Goal: Transaction & Acquisition: Purchase product/service

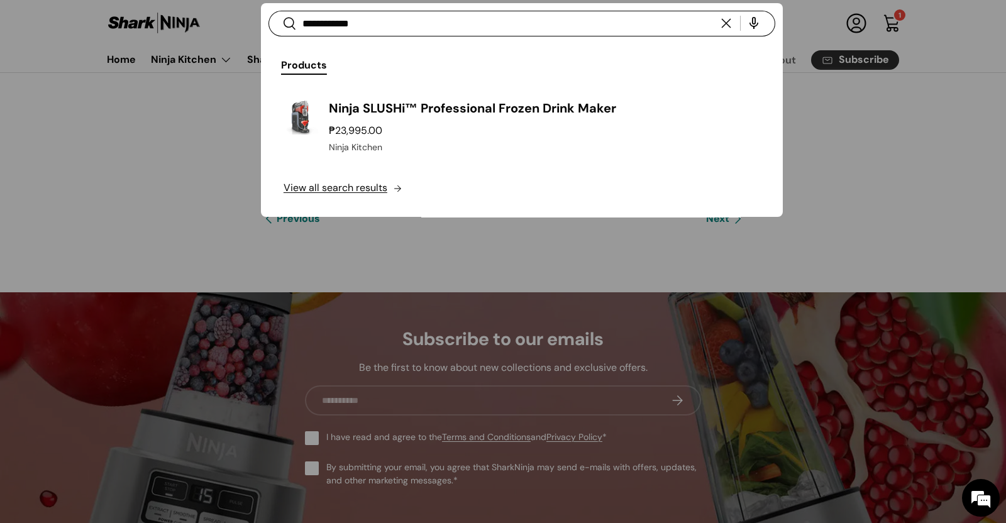
type input "**********"
click at [268, 10] on button "Search" at bounding box center [282, 25] width 28 height 30
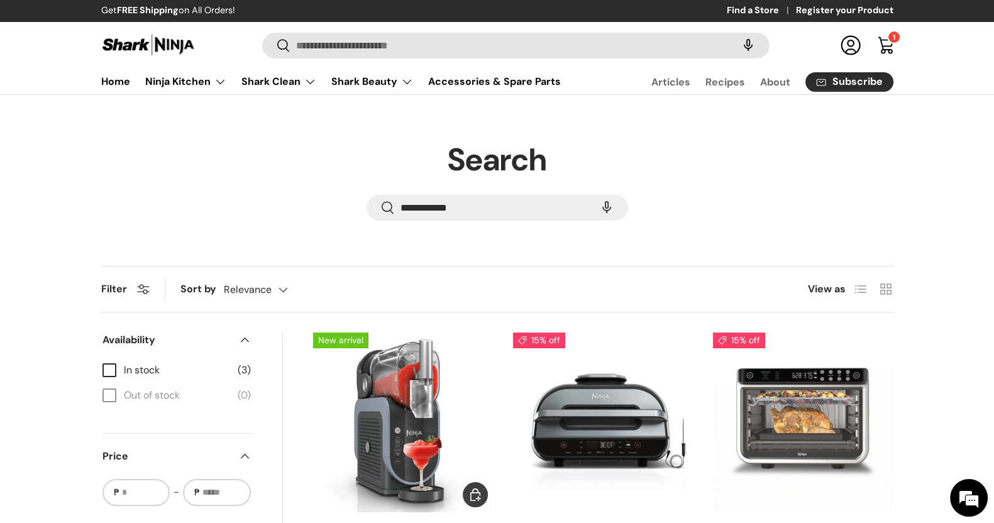
click at [0, 0] on img "Ninja SLUSHi™ Professional Frozen Drink Maker" at bounding box center [0, 0] width 0 height 0
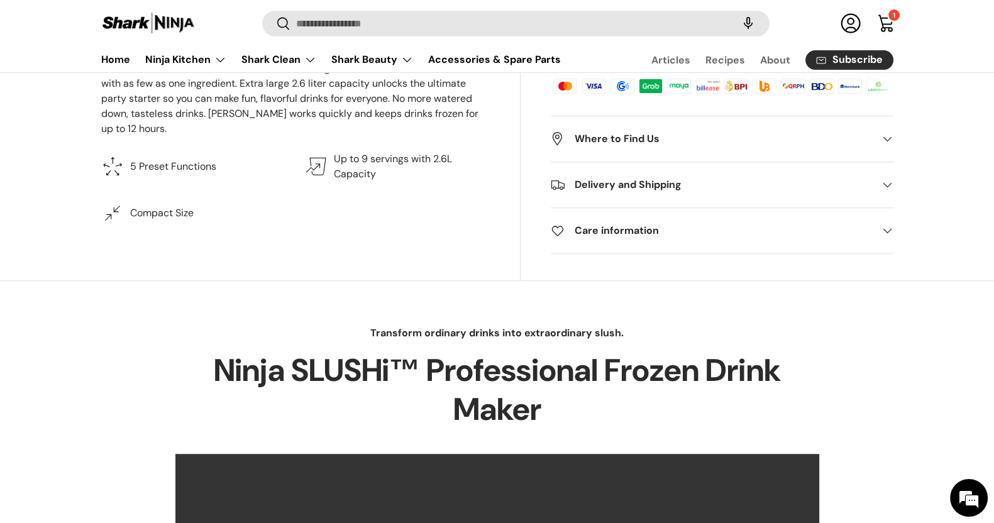
scroll to position [314, 0]
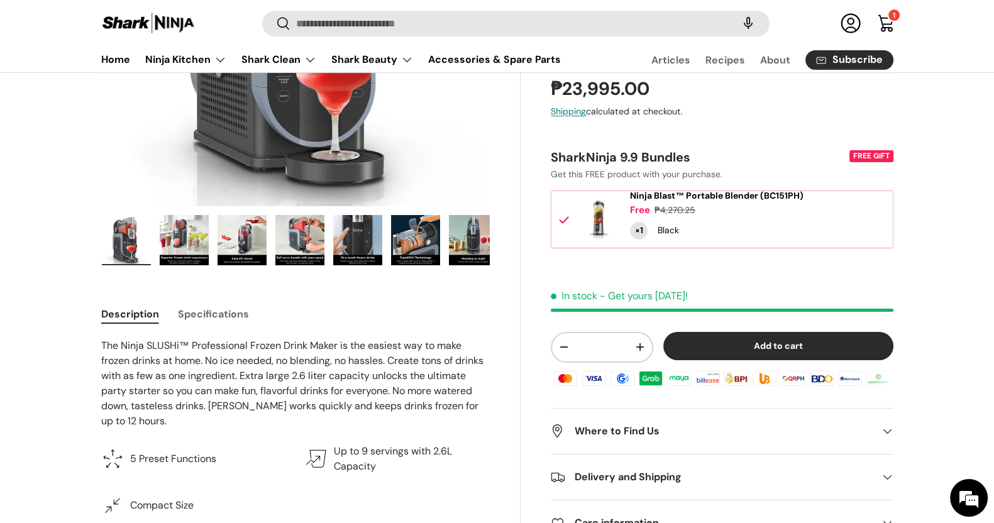
click at [173, 241] on img "Gallery Viewer" at bounding box center [184, 240] width 49 height 50
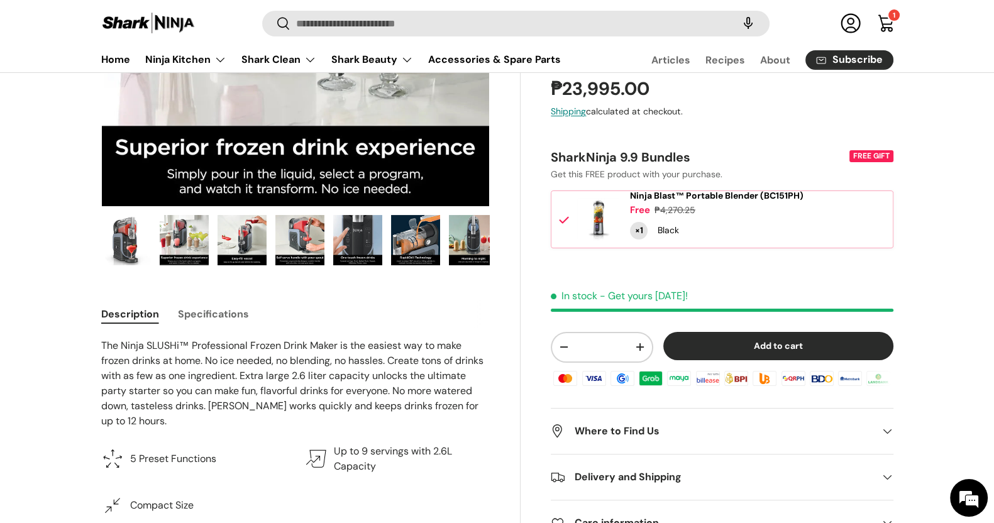
scroll to position [0, 0]
drag, startPoint x: 743, startPoint y: 204, endPoint x: 571, endPoint y: 356, distance: 229.4
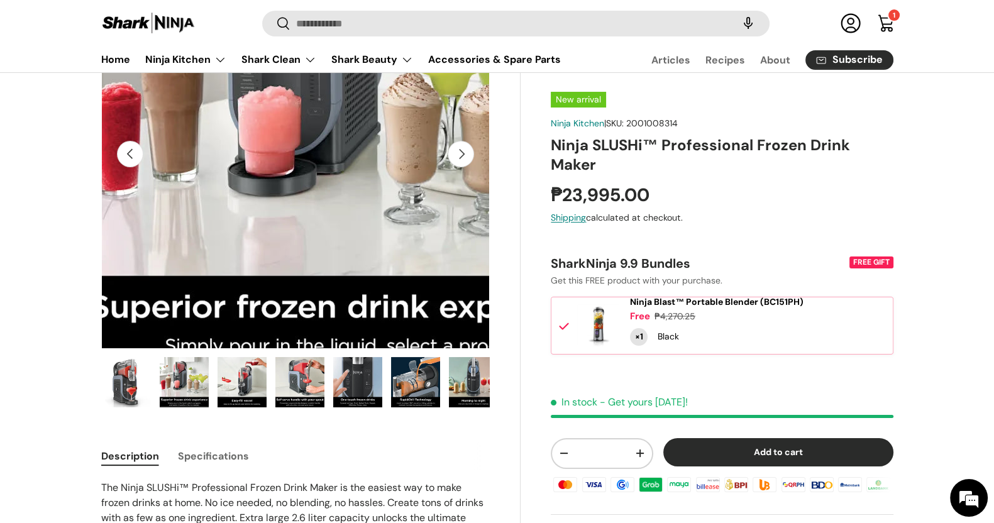
scroll to position [157, 0]
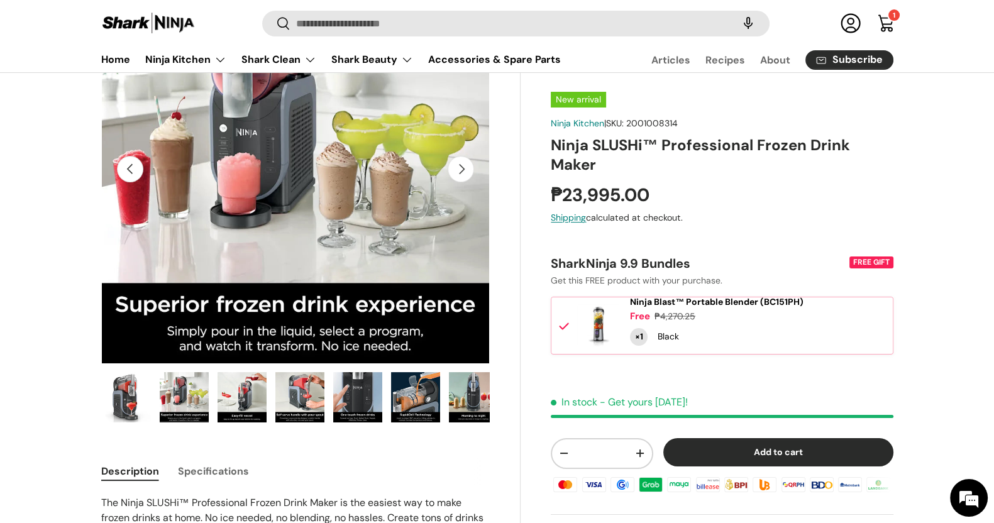
click at [244, 391] on img "Gallery Viewer" at bounding box center [242, 397] width 49 height 50
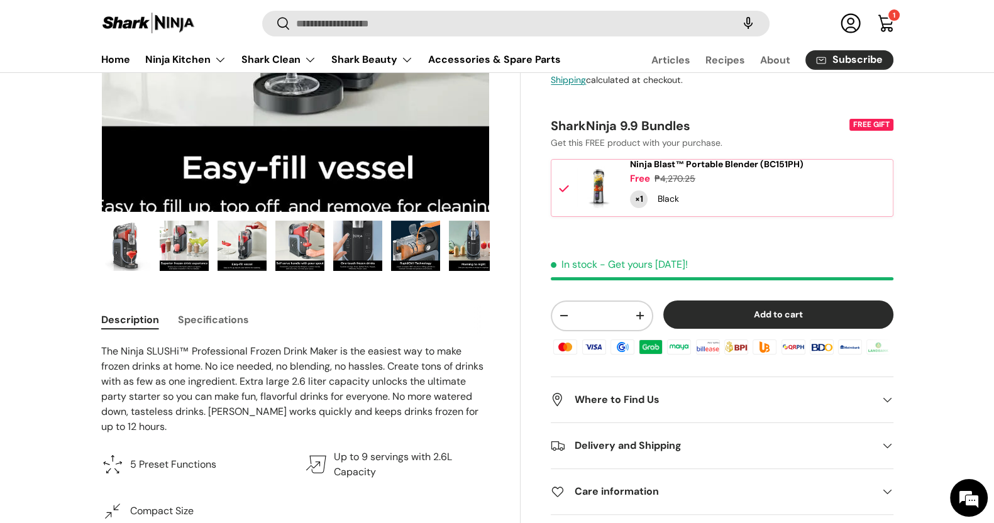
scroll to position [314, 0]
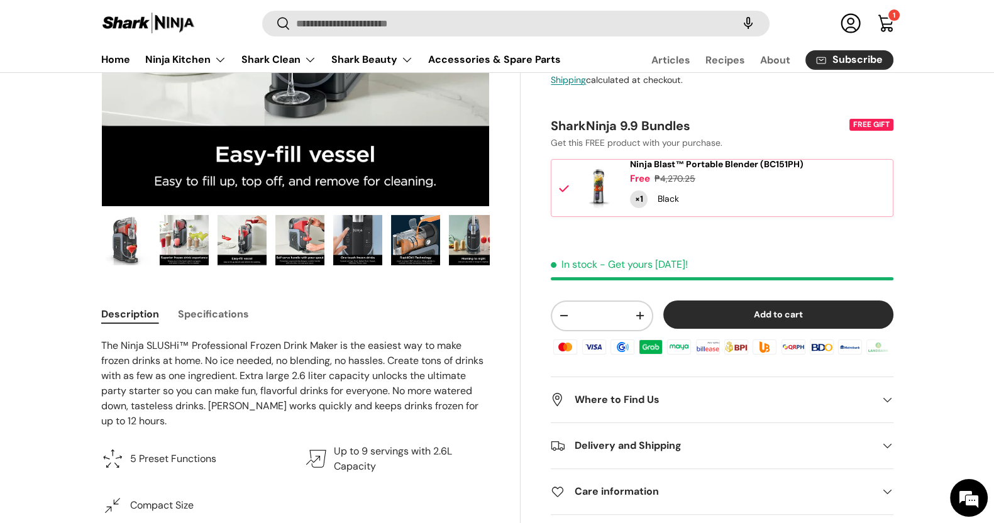
drag, startPoint x: 292, startPoint y: 372, endPoint x: 261, endPoint y: 250, distance: 126.6
click at [306, 246] on img "Gallery Viewer" at bounding box center [299, 240] width 49 height 50
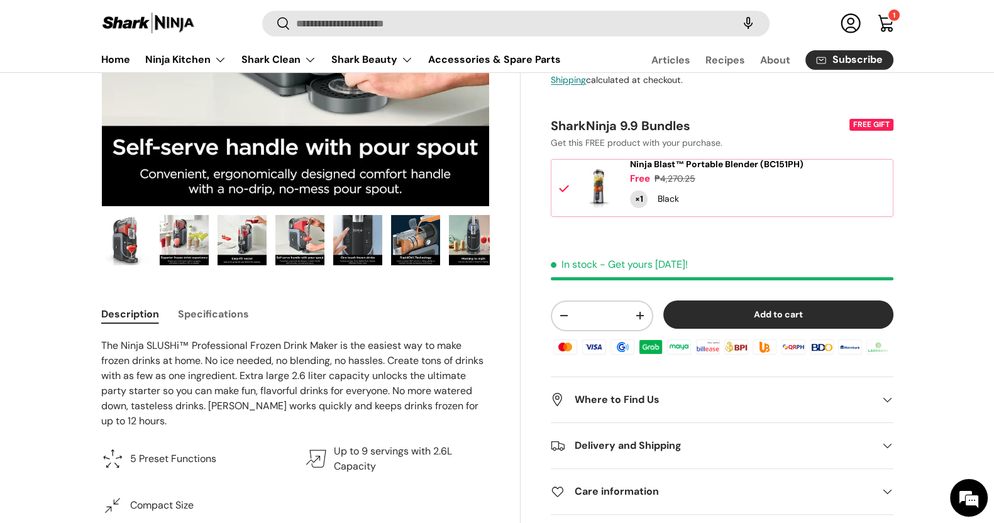
drag, startPoint x: 321, startPoint y: 240, endPoint x: 326, endPoint y: 246, distance: 8.1
click at [377, 235] on img "Gallery Viewer" at bounding box center [357, 240] width 49 height 50
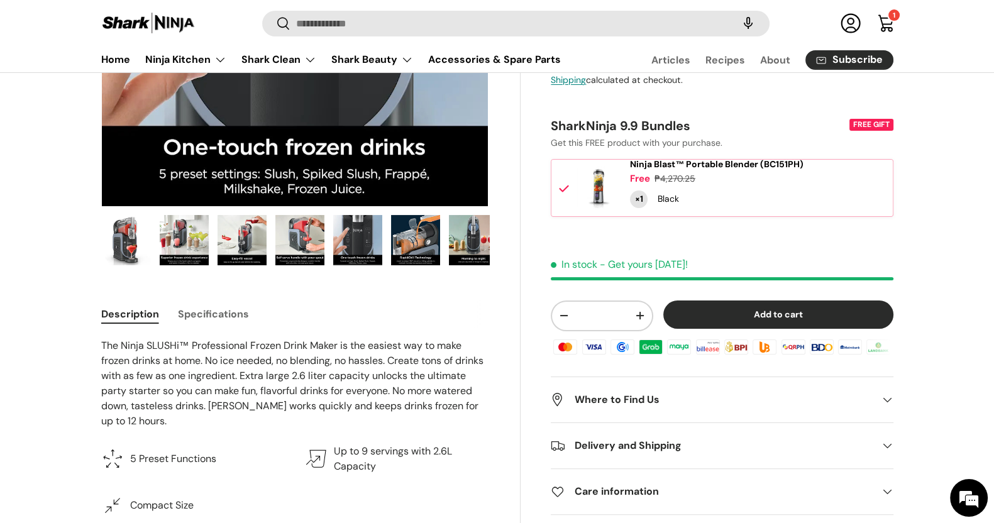
click at [413, 232] on img "Gallery Viewer" at bounding box center [415, 240] width 49 height 50
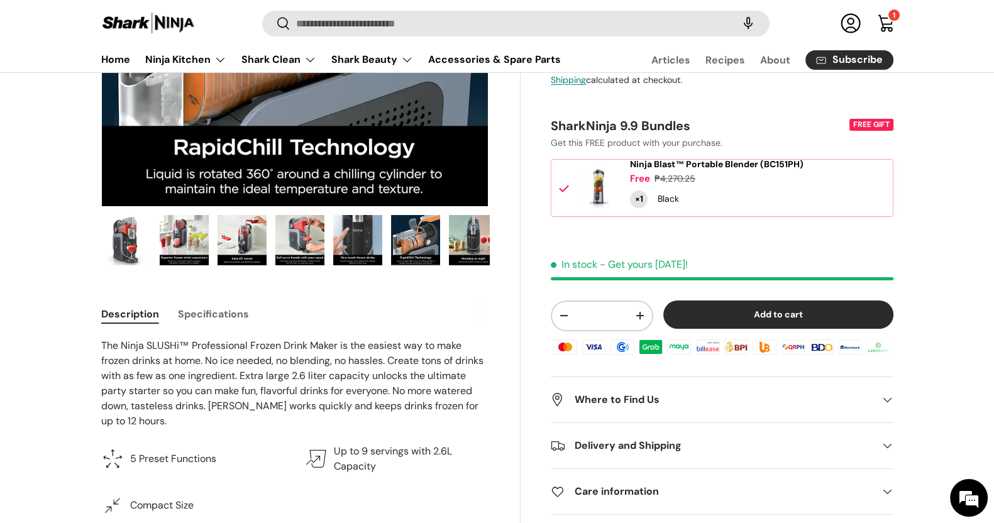
click at [478, 241] on img "Gallery Viewer" at bounding box center [473, 240] width 49 height 50
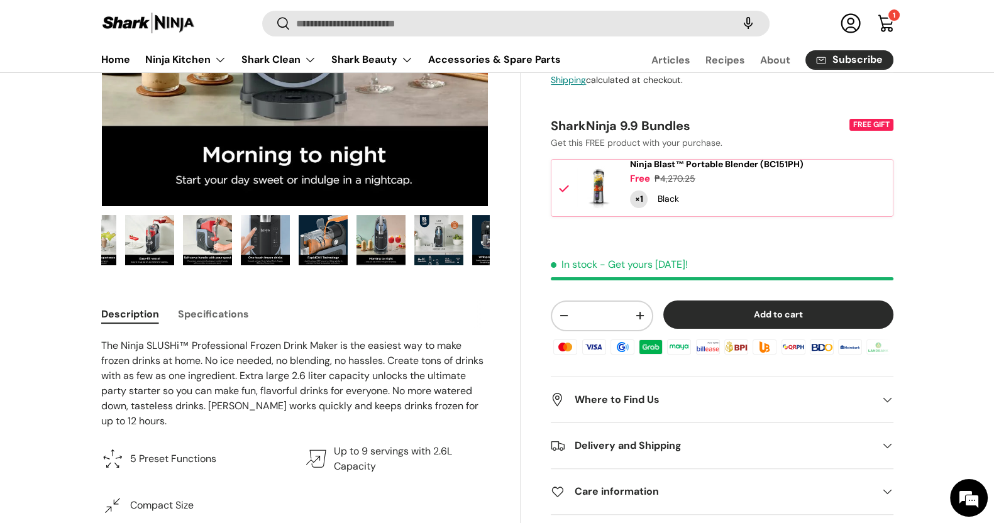
scroll to position [0, 123]
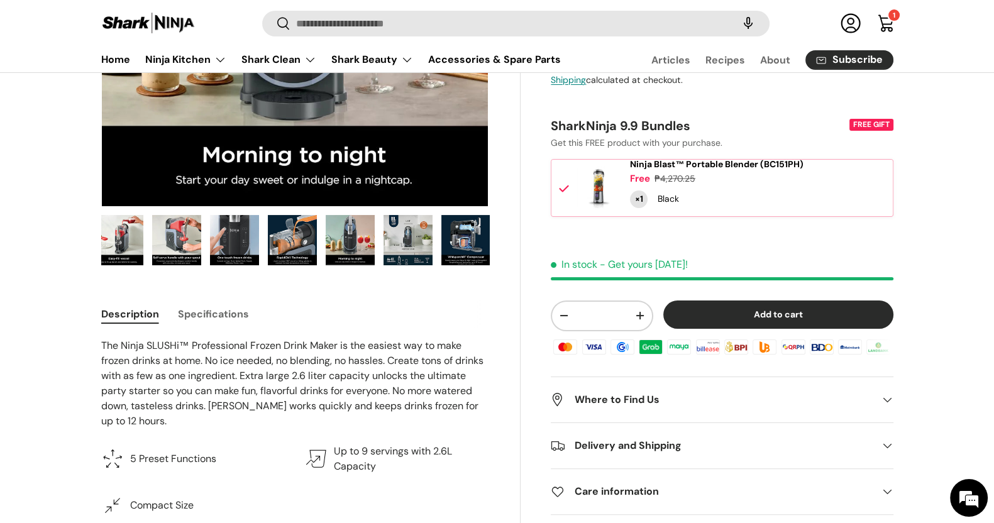
click at [401, 240] on img "Gallery Viewer" at bounding box center [408, 240] width 49 height 50
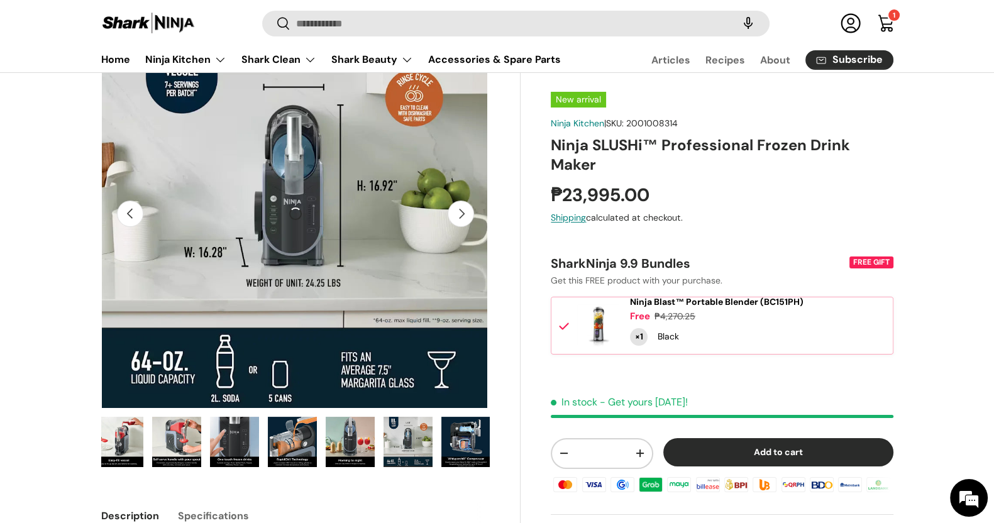
scroll to position [78, 0]
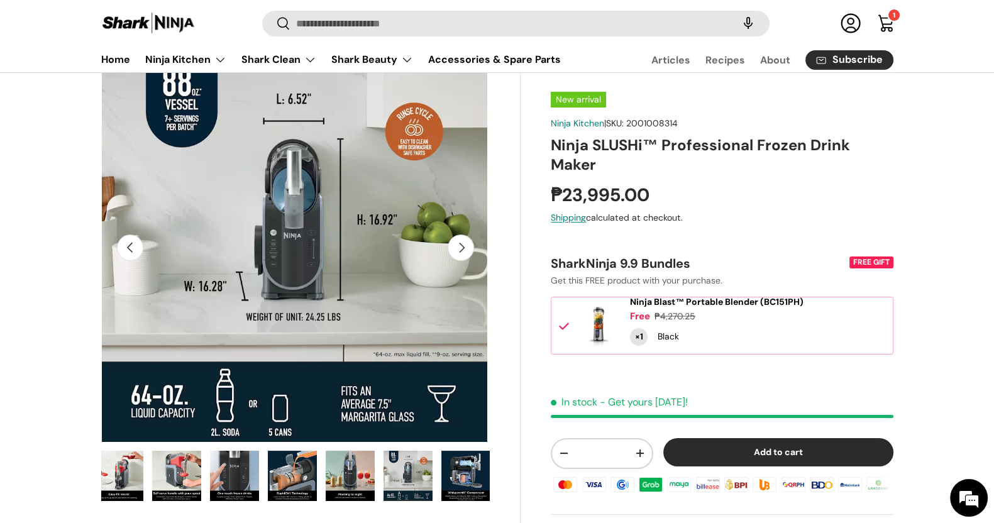
click at [485, 475] on img "Gallery Viewer" at bounding box center [465, 476] width 49 height 50
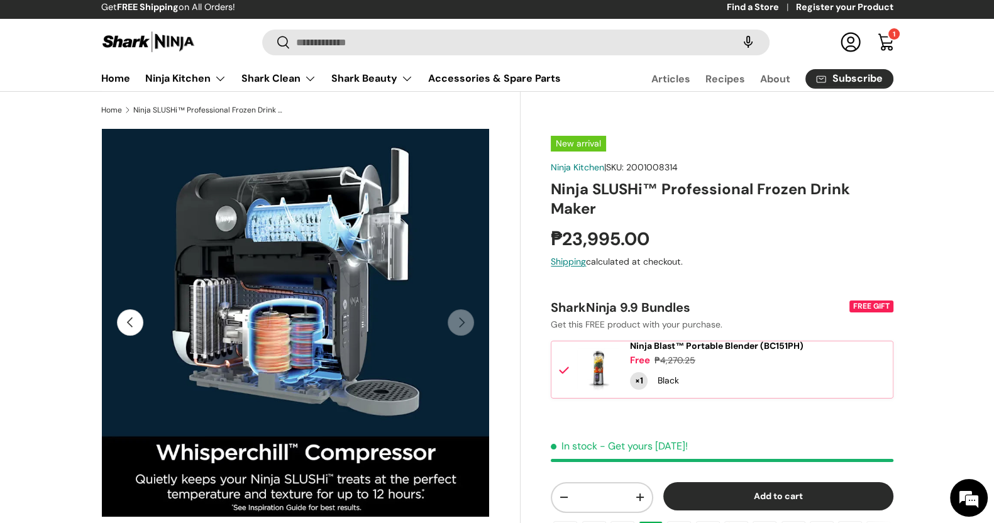
scroll to position [0, 0]
